Goal: Task Accomplishment & Management: Manage account settings

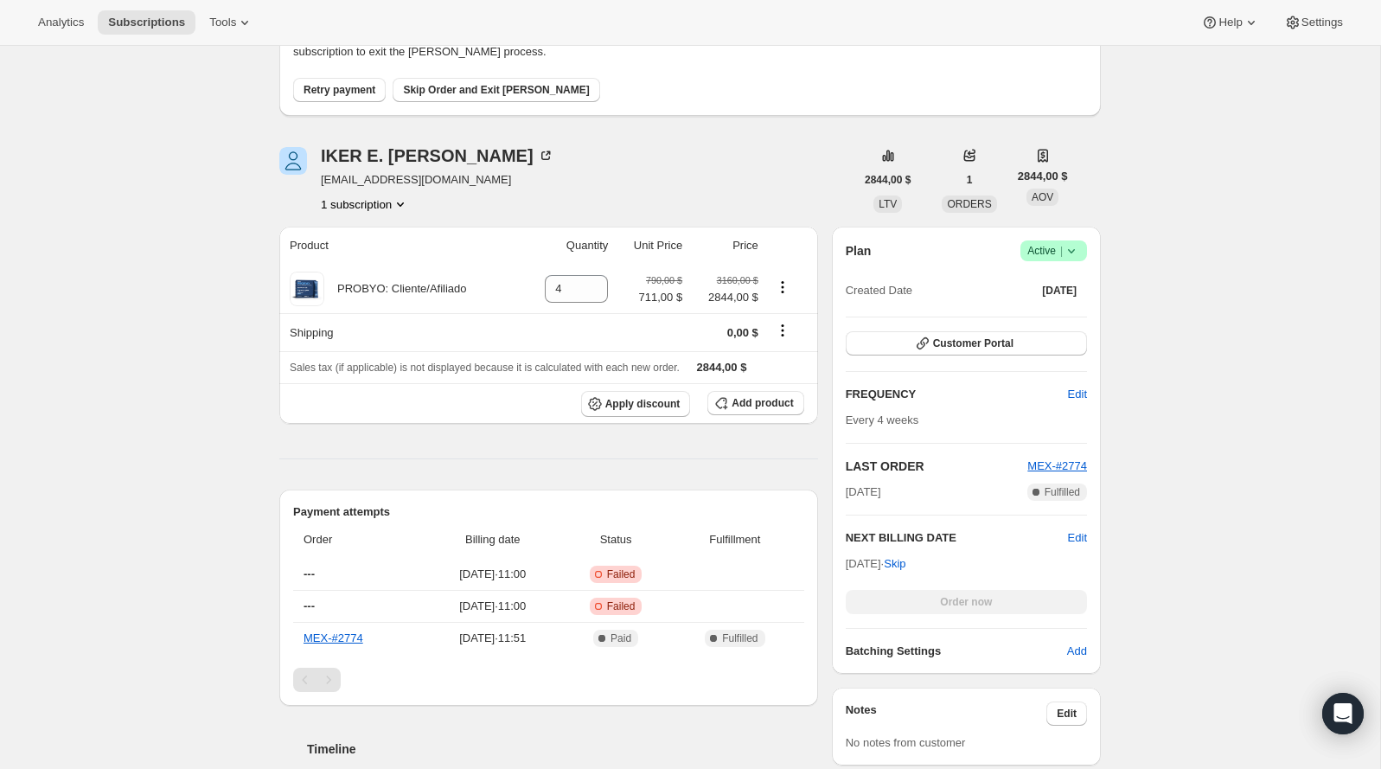
scroll to position [163, 0]
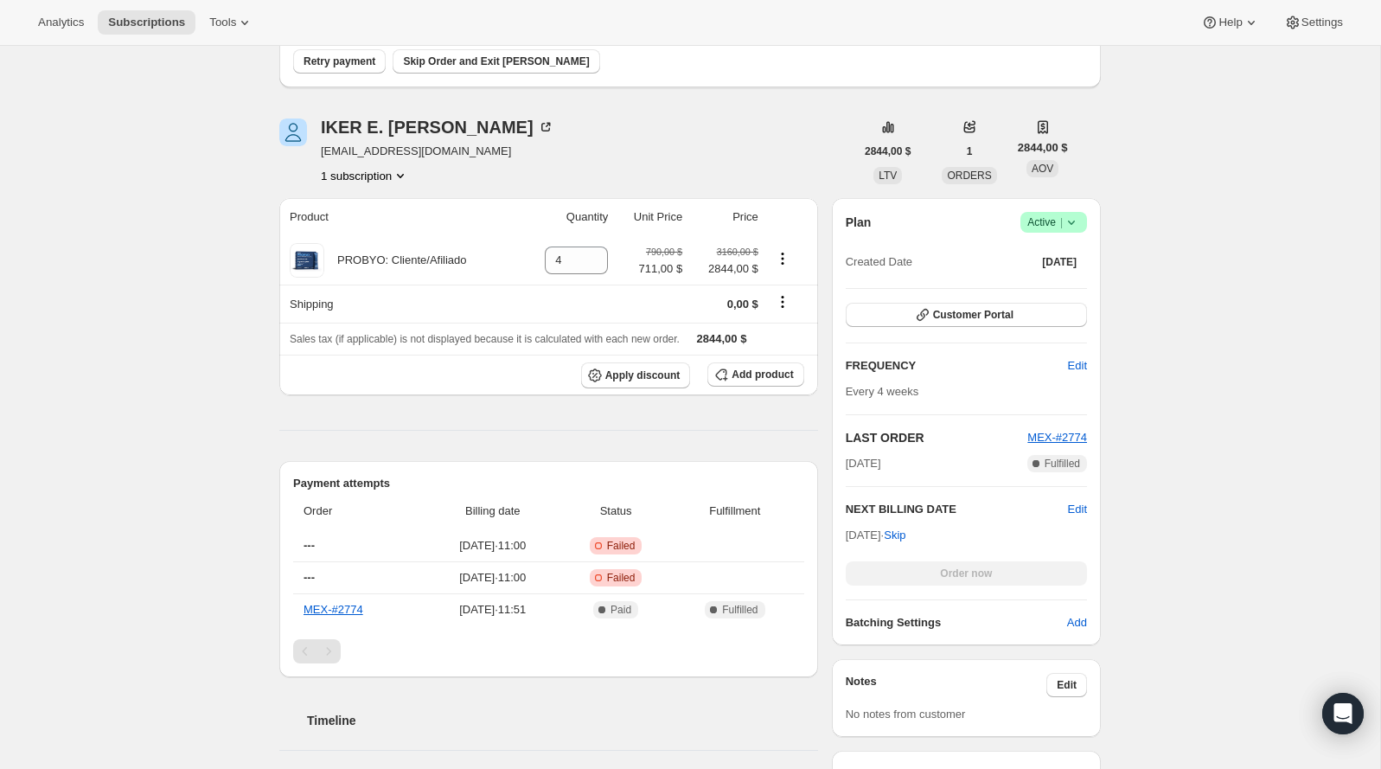
click at [1068, 225] on icon at bounding box center [1071, 222] width 17 height 17
click at [1013, 278] on span "Cancel subscription" at bounding box center [1048, 284] width 98 height 13
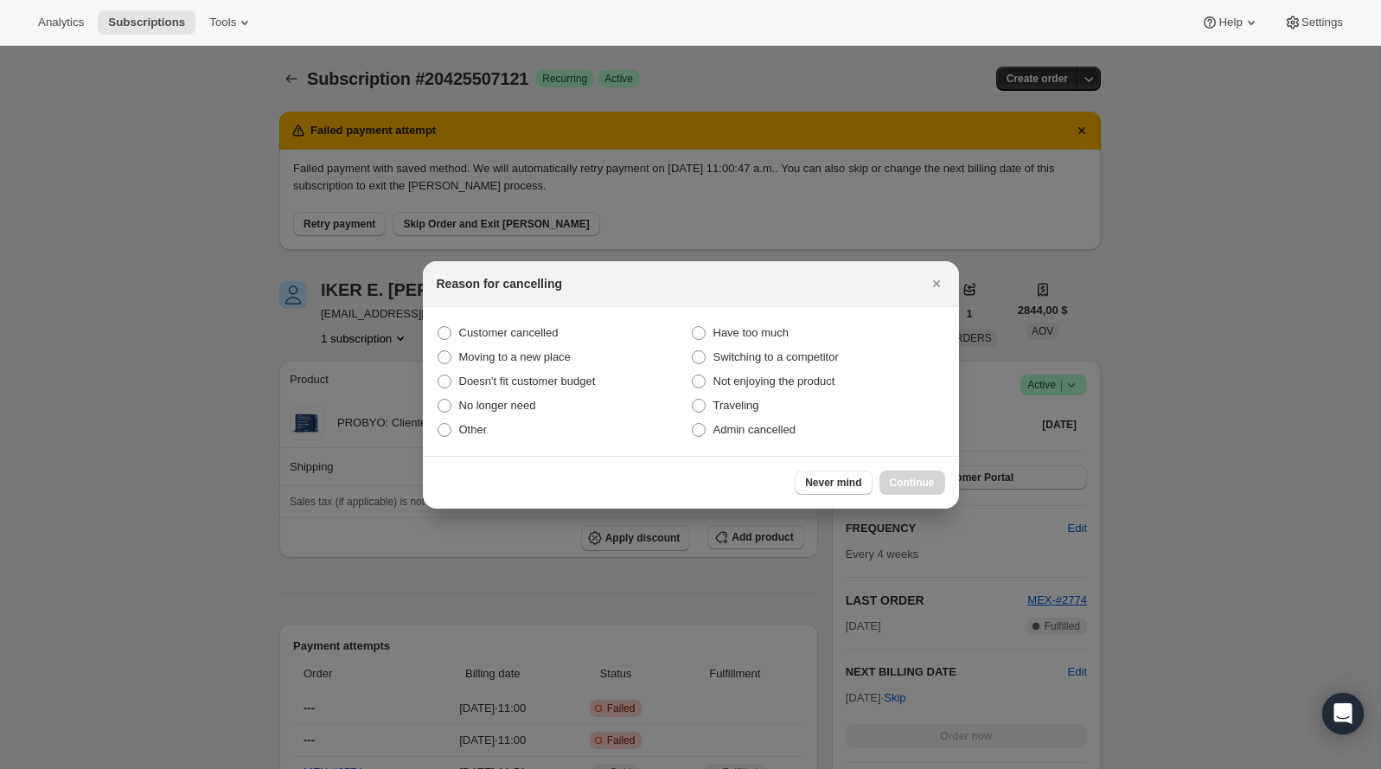
scroll to position [0, 0]
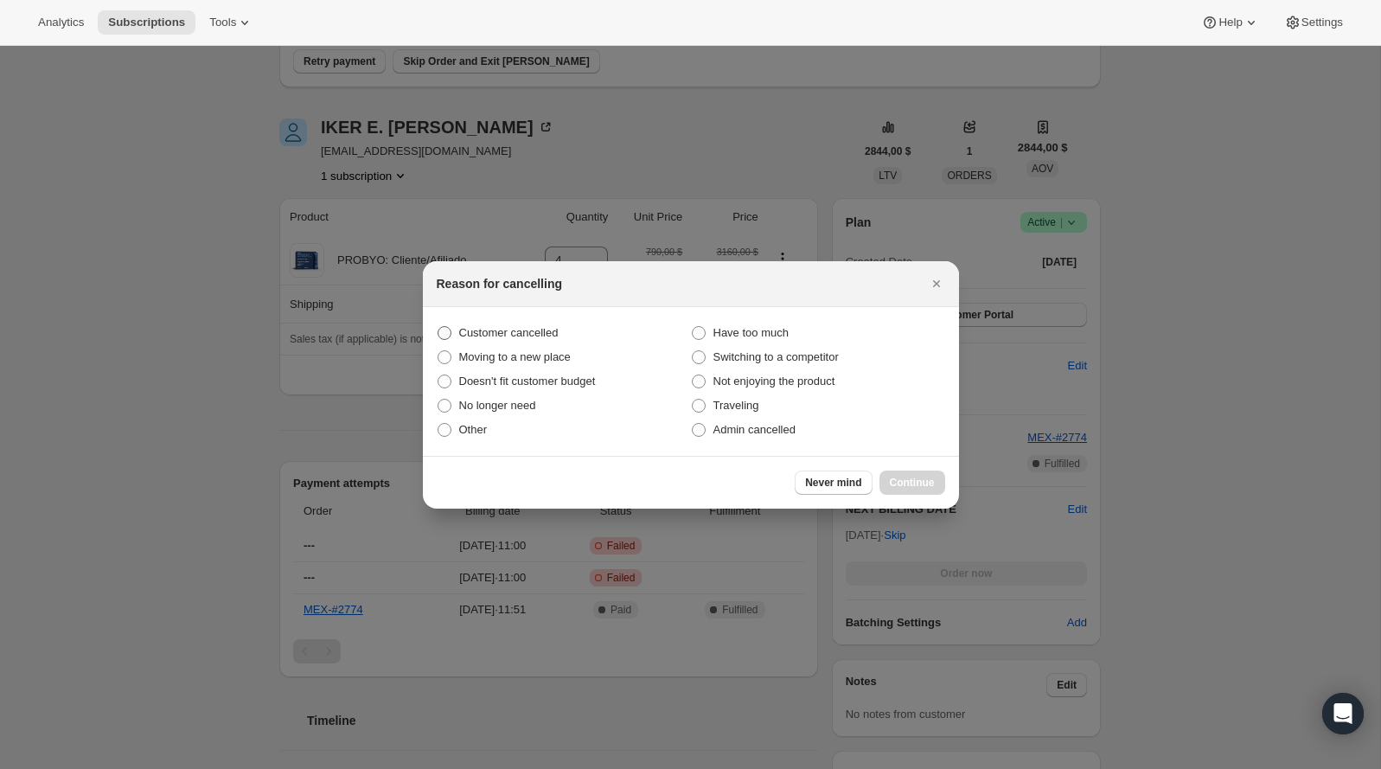
click at [510, 332] on span "Customer cancelled" at bounding box center [508, 332] width 99 height 13
click at [438, 327] on input "Customer cancelled" at bounding box center [438, 326] width 1 height 1
radio input "true"
click at [917, 482] on span "Continue" at bounding box center [912, 483] width 45 height 14
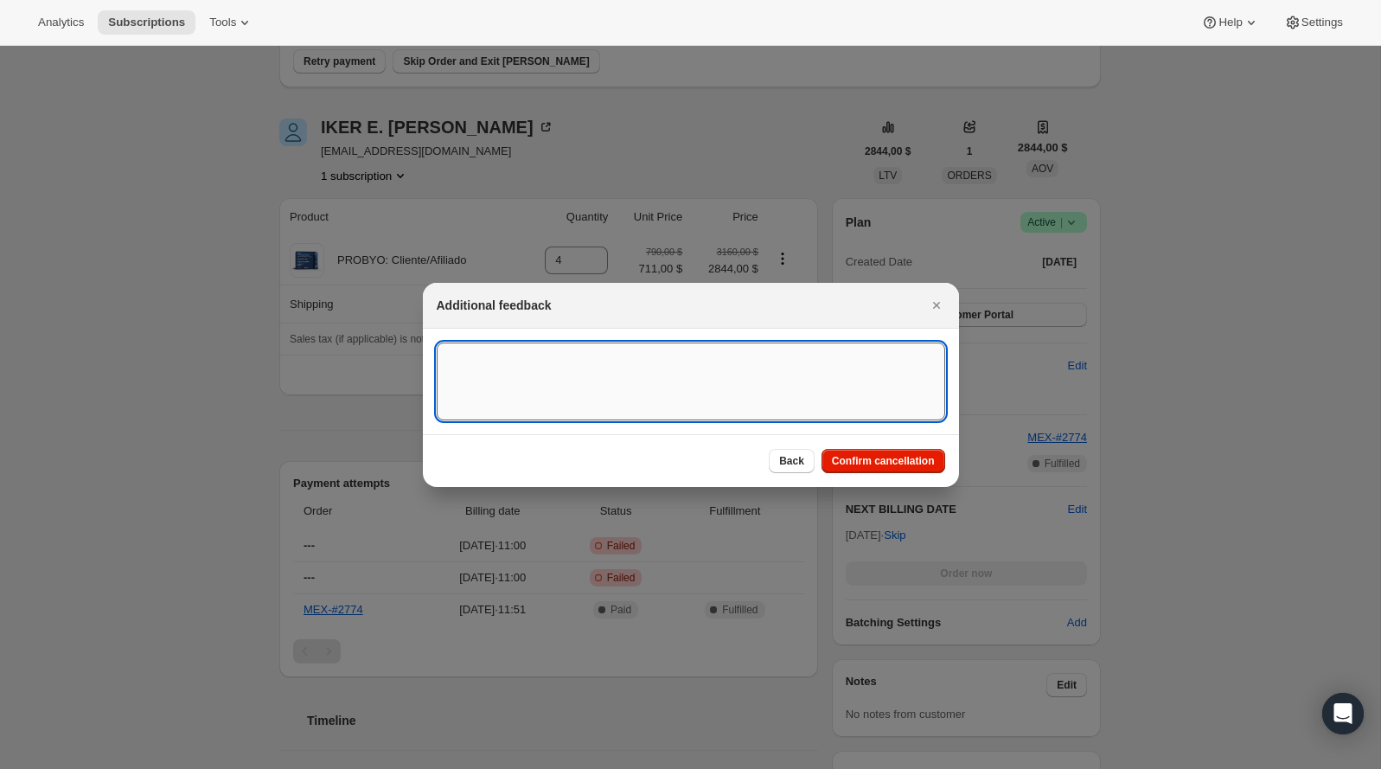
click at [633, 393] on textarea ":rbk:" at bounding box center [691, 381] width 508 height 78
type textarea "Customer requested to cancel the subscription"
click at [871, 460] on span "Confirm cancellation" at bounding box center [883, 461] width 103 height 14
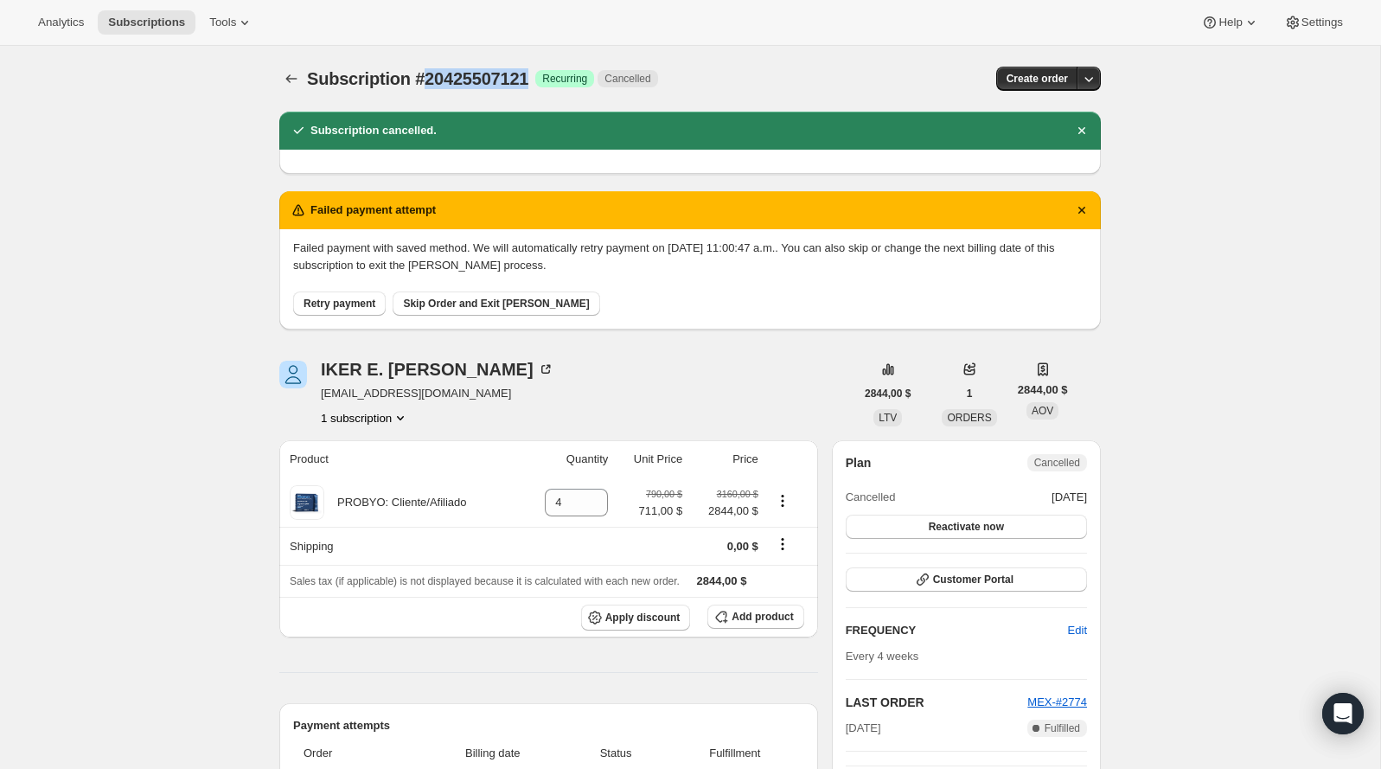
copy span "20425507121"
drag, startPoint x: 545, startPoint y: 79, endPoint x: 431, endPoint y: 72, distance: 114.3
click at [431, 72] on div "Subscription #20425507121 Logrado Recurring Cancelled" at bounding box center [561, 79] width 509 height 24
